Goal: Task Accomplishment & Management: Use online tool/utility

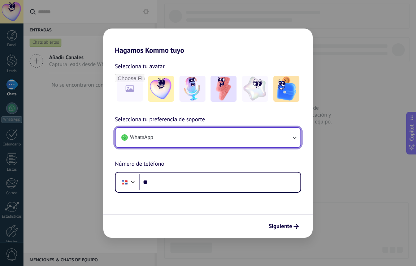
click at [176, 142] on button "WhatsApp" at bounding box center [208, 138] width 185 height 20
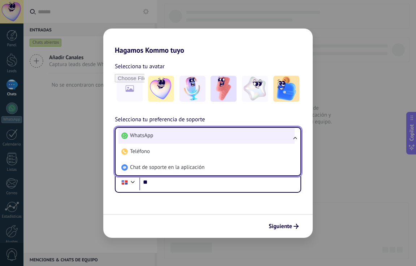
click at [176, 140] on li "WhatsApp" at bounding box center [206, 136] width 176 height 16
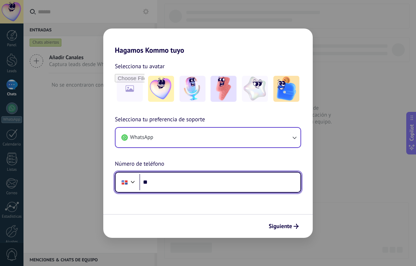
click at [171, 185] on input "**" at bounding box center [219, 182] width 161 height 17
type input "**********"
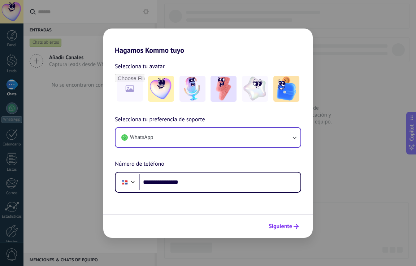
click at [280, 225] on span "Siguiente" at bounding box center [280, 226] width 23 height 5
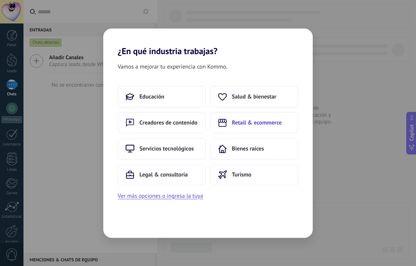
click at [242, 118] on button "Retail & ecommerce" at bounding box center [254, 123] width 88 height 22
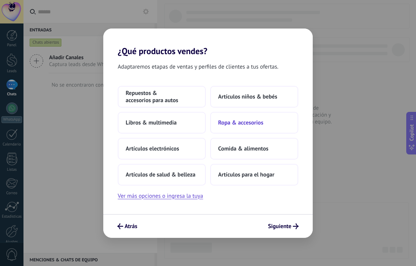
click at [237, 123] on span "Ropa & accesorios" at bounding box center [240, 122] width 45 height 7
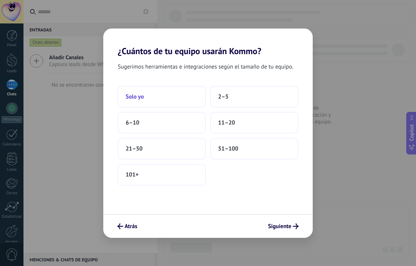
click at [153, 95] on button "Solo yo" at bounding box center [162, 97] width 88 height 22
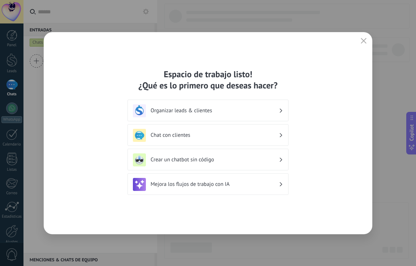
click at [243, 158] on h3 "Crear un chatbot sin código" at bounding box center [215, 159] width 128 height 7
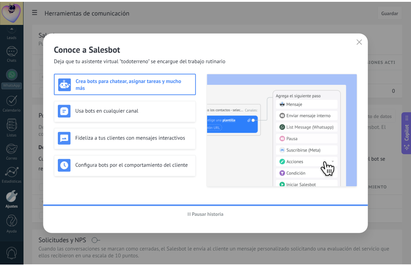
scroll to position [4, 0]
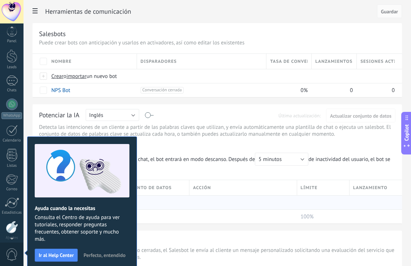
click at [211, 200] on div at bounding box center [241, 203] width 104 height 14
click at [108, 254] on span "Perfecto, entendido" at bounding box center [104, 255] width 42 height 5
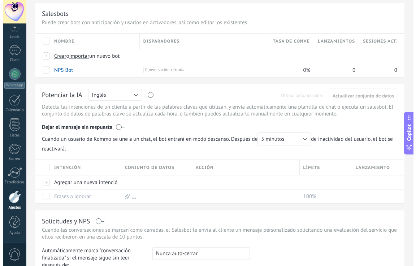
scroll to position [36, 0]
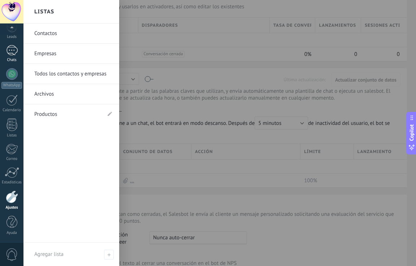
click at [12, 52] on div at bounding box center [12, 50] width 12 height 10
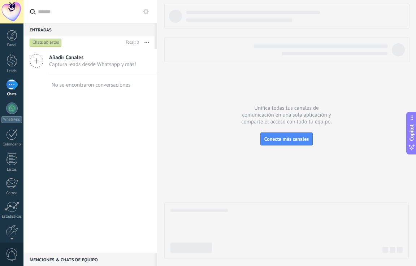
click at [75, 64] on span "Captura leads desde Whatsapp y más!" at bounding box center [92, 64] width 87 height 7
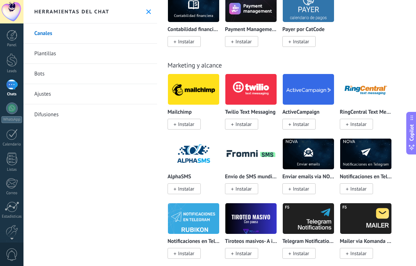
scroll to position [1590, 0]
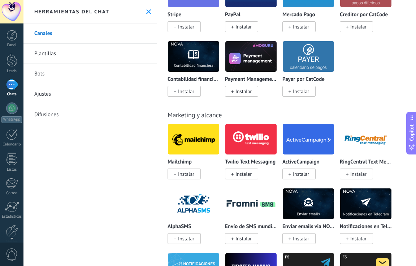
click at [247, 172] on span "Instalar" at bounding box center [244, 174] width 16 height 7
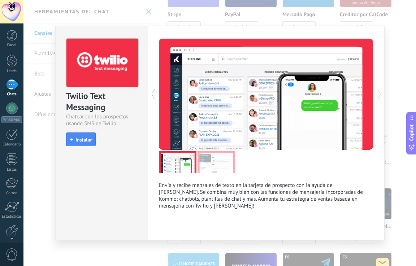
click at [384, 51] on div "Envía y recibe mensajes de texto en la tarjeta de prospecto con la ayuda de [PE…" at bounding box center [266, 133] width 237 height 215
click at [345, 41] on div at bounding box center [319, 94] width 107 height 111
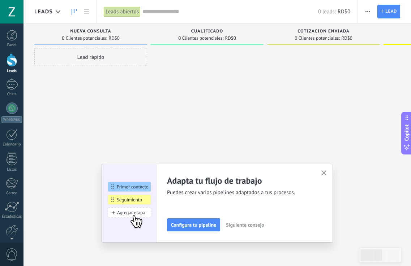
click at [7, 17] on div at bounding box center [11, 11] width 23 height 23
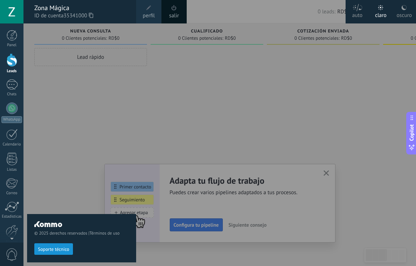
drag, startPoint x: 100, startPoint y: 68, endPoint x: 103, endPoint y: 70, distance: 4.2
click at [101, 70] on div "© 2025 derechos reservados | Términos de uso Soporte técnico" at bounding box center [81, 144] width 109 height 243
click at [194, 55] on div at bounding box center [231, 133] width 416 height 266
